Goal: Task Accomplishment & Management: Complete application form

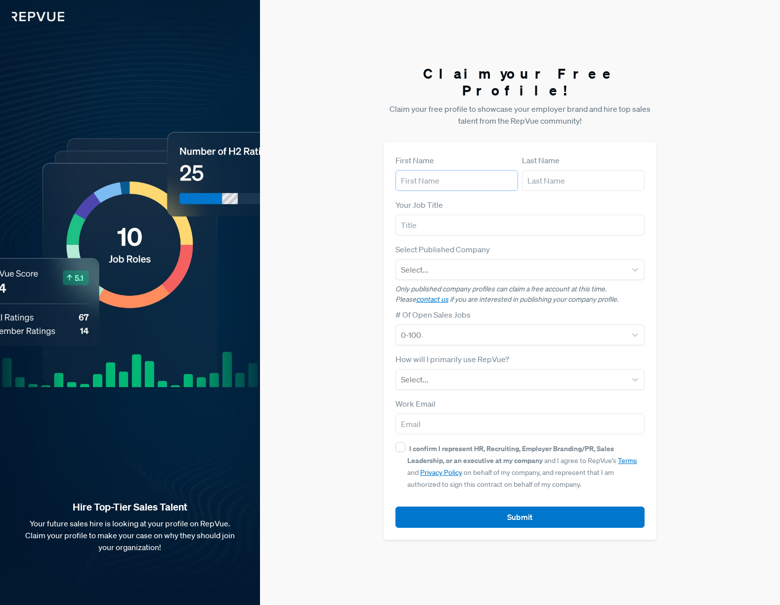
click at [493, 173] on input "text" at bounding box center [457, 180] width 123 height 21
type input "r"
type input "[PERSON_NAME]"
click at [427, 215] on input "Employer Brand" at bounding box center [520, 225] width 249 height 21
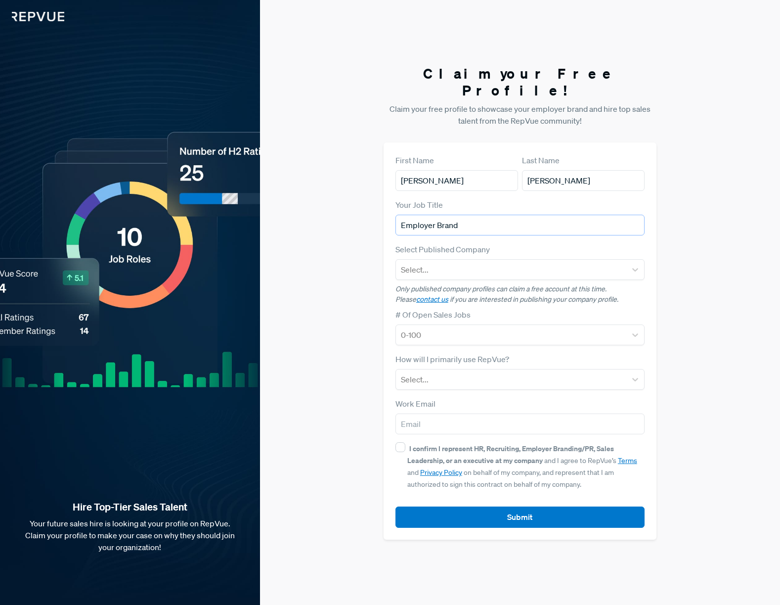
click at [427, 215] on input "Employer Brand" at bounding box center [520, 225] width 249 height 21
click at [426, 215] on input "Employer Brand" at bounding box center [520, 225] width 249 height 21
paste input "Specialist"
type input "Employer Brand Specialist"
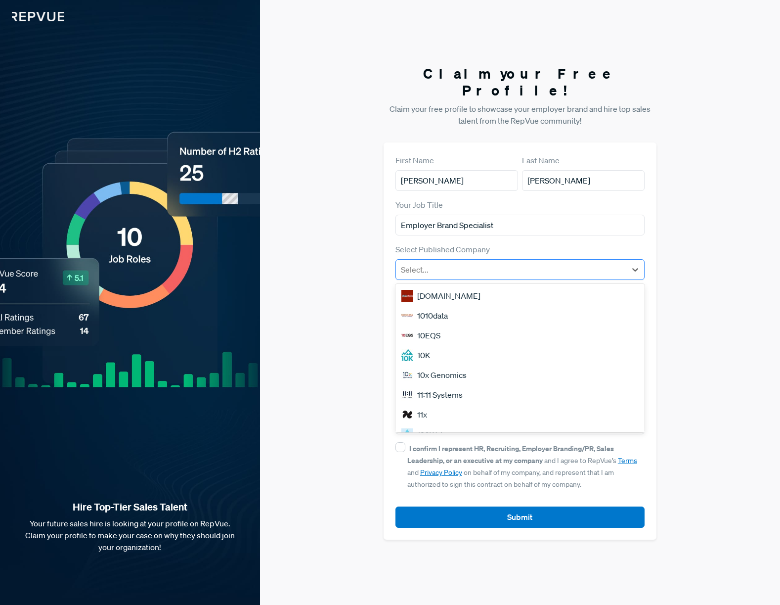
click at [446, 263] on div at bounding box center [511, 270] width 220 height 14
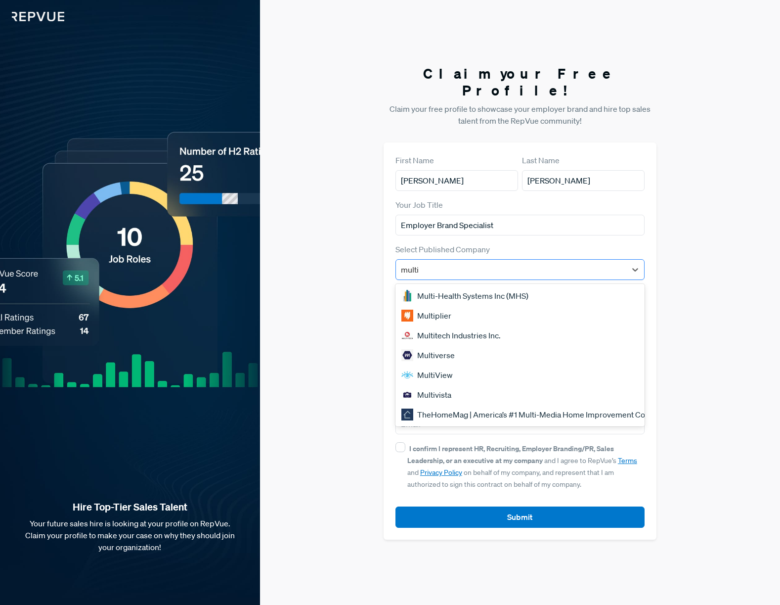
type input "multiv"
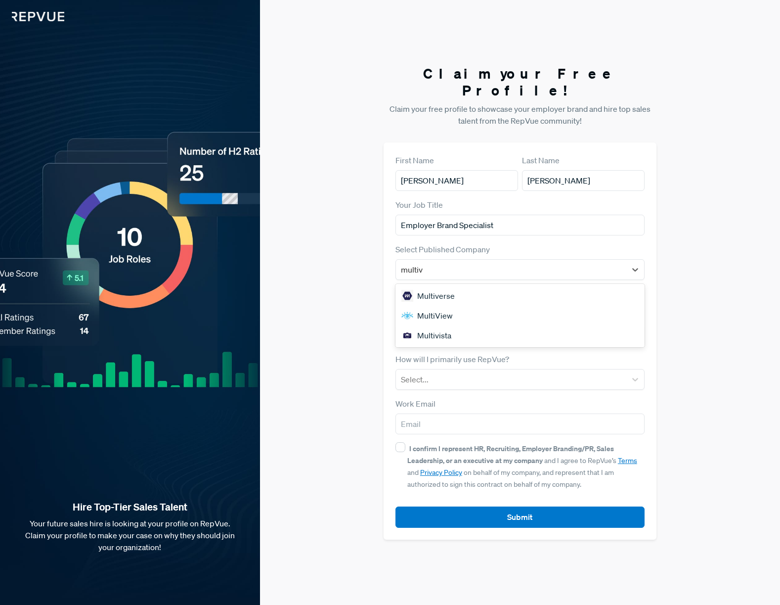
click at [444, 286] on div "Multiverse" at bounding box center [520, 296] width 249 height 20
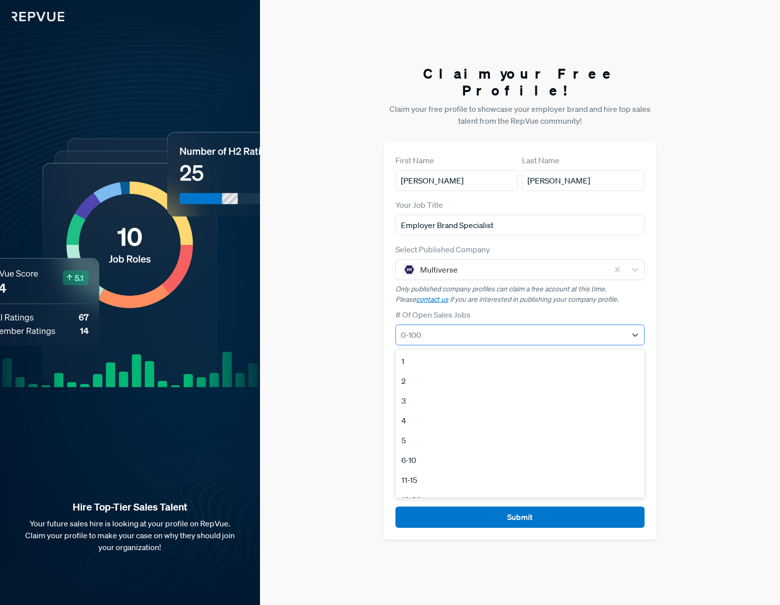
click at [471, 328] on div at bounding box center [511, 335] width 220 height 14
click at [431, 474] on div "21-50" at bounding box center [520, 484] width 249 height 20
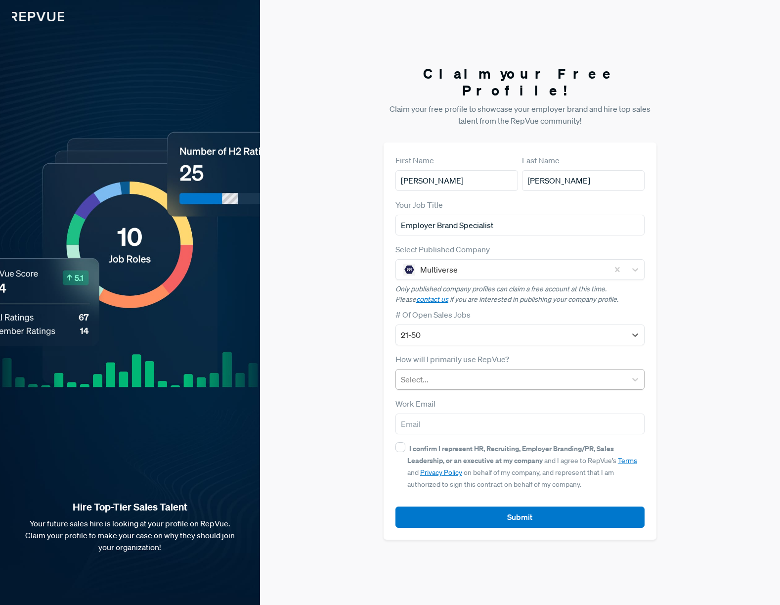
click at [401, 370] on div "Select..." at bounding box center [511, 379] width 230 height 18
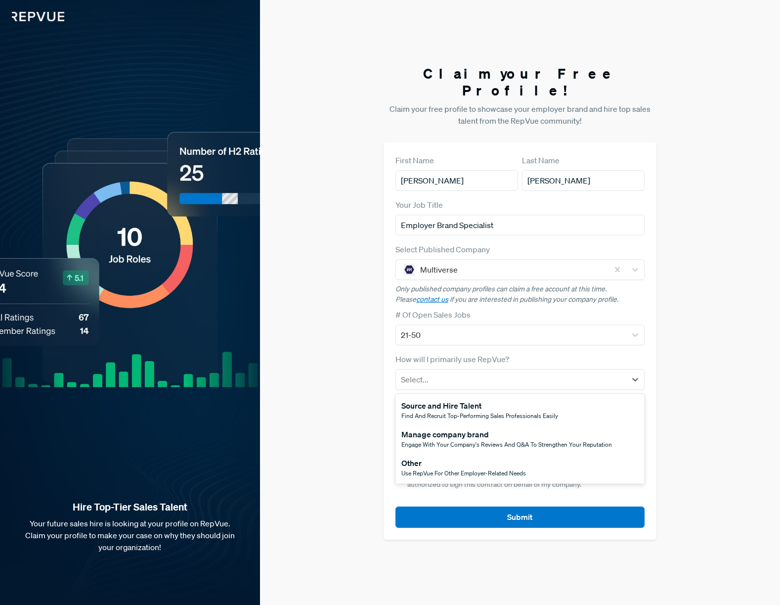
click at [472, 430] on div "Manage company brand" at bounding box center [506, 434] width 211 height 12
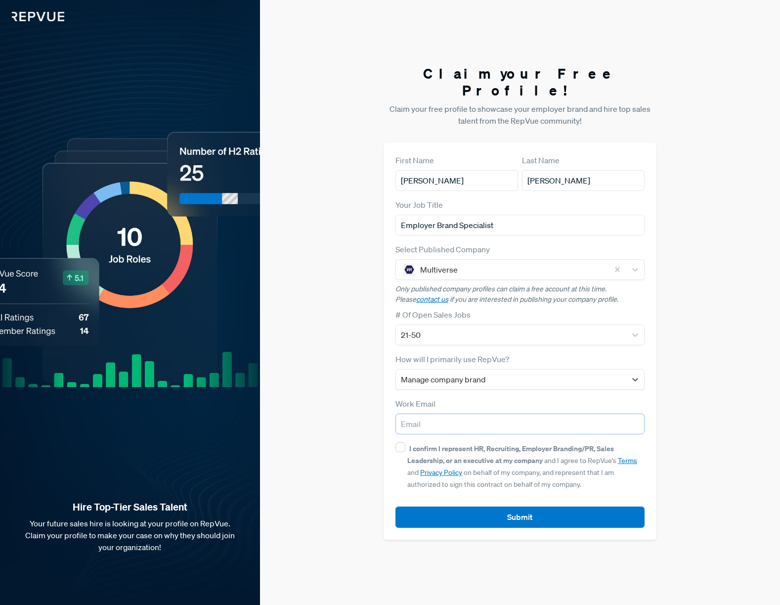
click at [426, 414] on input "email" at bounding box center [520, 423] width 249 height 21
type input "[PERSON_NAME][EMAIL_ADDRESS][PERSON_NAME][DOMAIN_NAME]"
click at [398, 442] on input "I confirm I represent HR, Recruiting, Employer Branding/PR, Sales Leadership, o…" at bounding box center [401, 447] width 10 height 10
checkbox input "true"
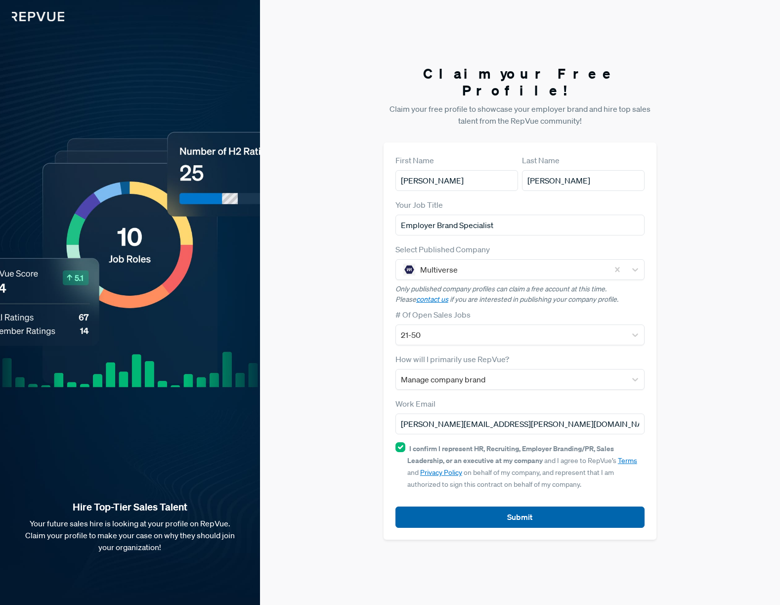
click at [475, 506] on button "Submit" at bounding box center [520, 516] width 249 height 21
